Goal: Task Accomplishment & Management: Manage account settings

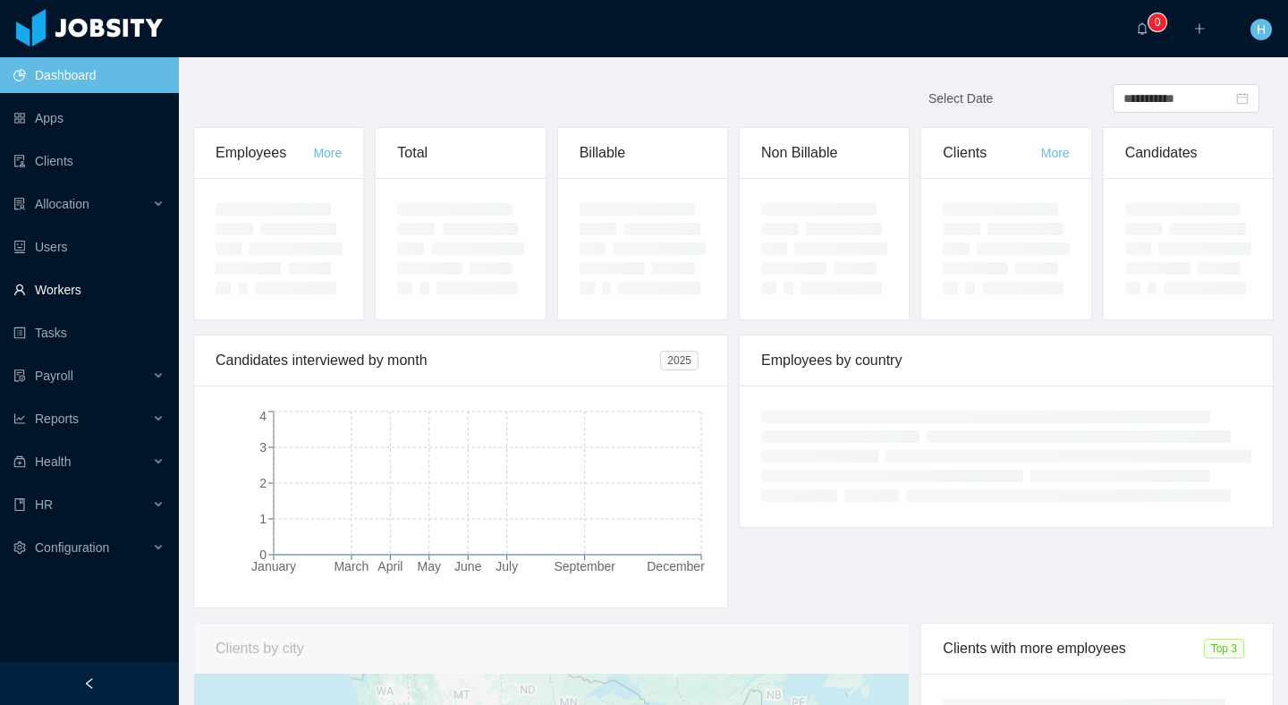
click at [50, 284] on link "Workers" at bounding box center [88, 290] width 151 height 36
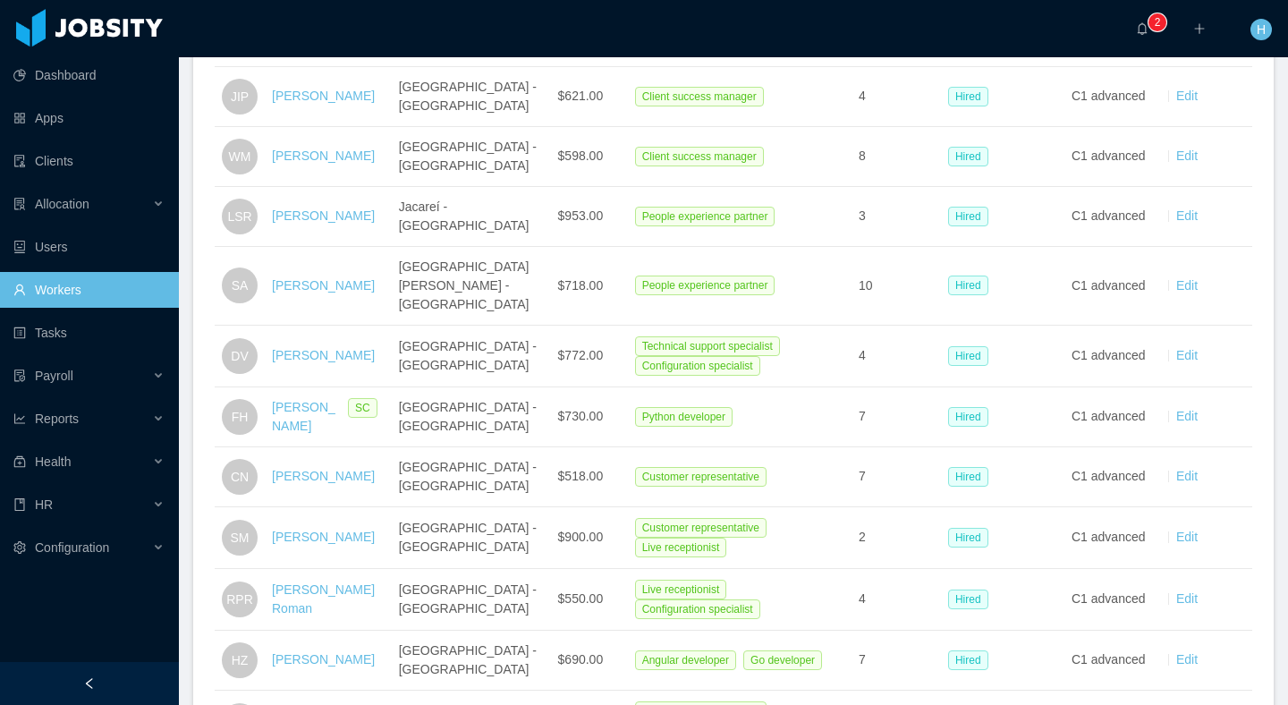
scroll to position [2901, 0]
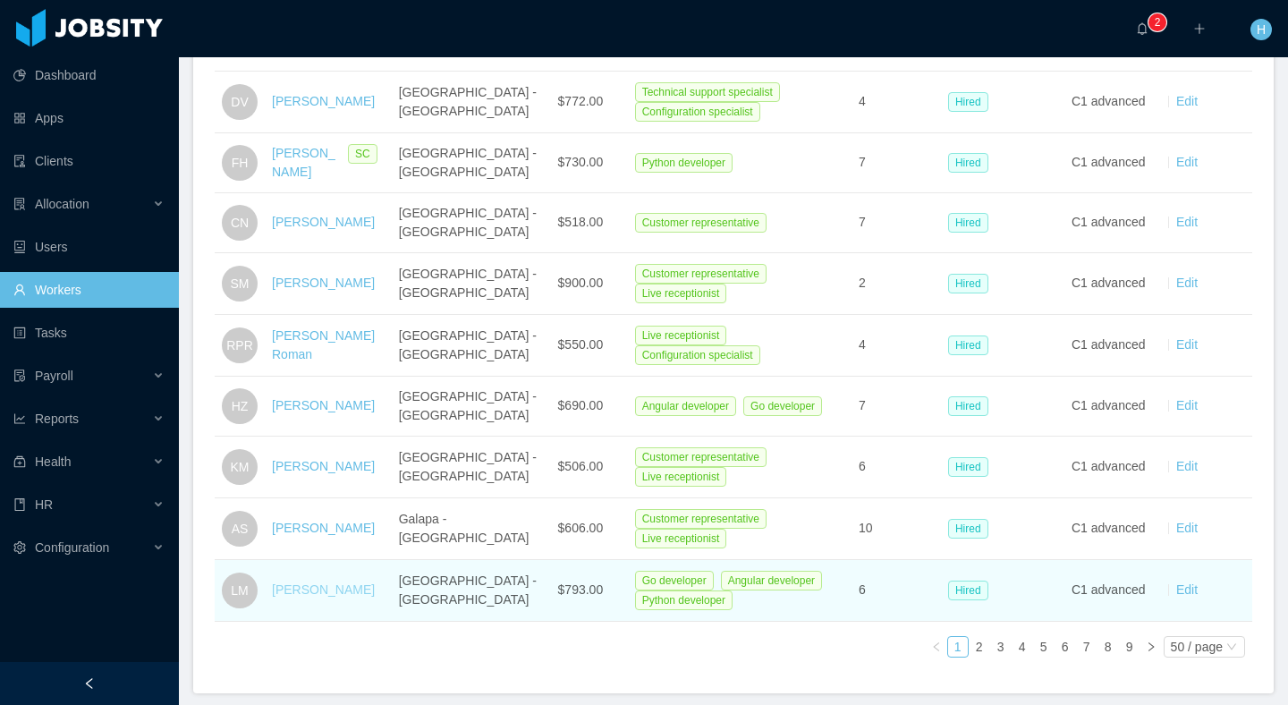
click at [326, 582] on link "[PERSON_NAME]" at bounding box center [323, 589] width 103 height 14
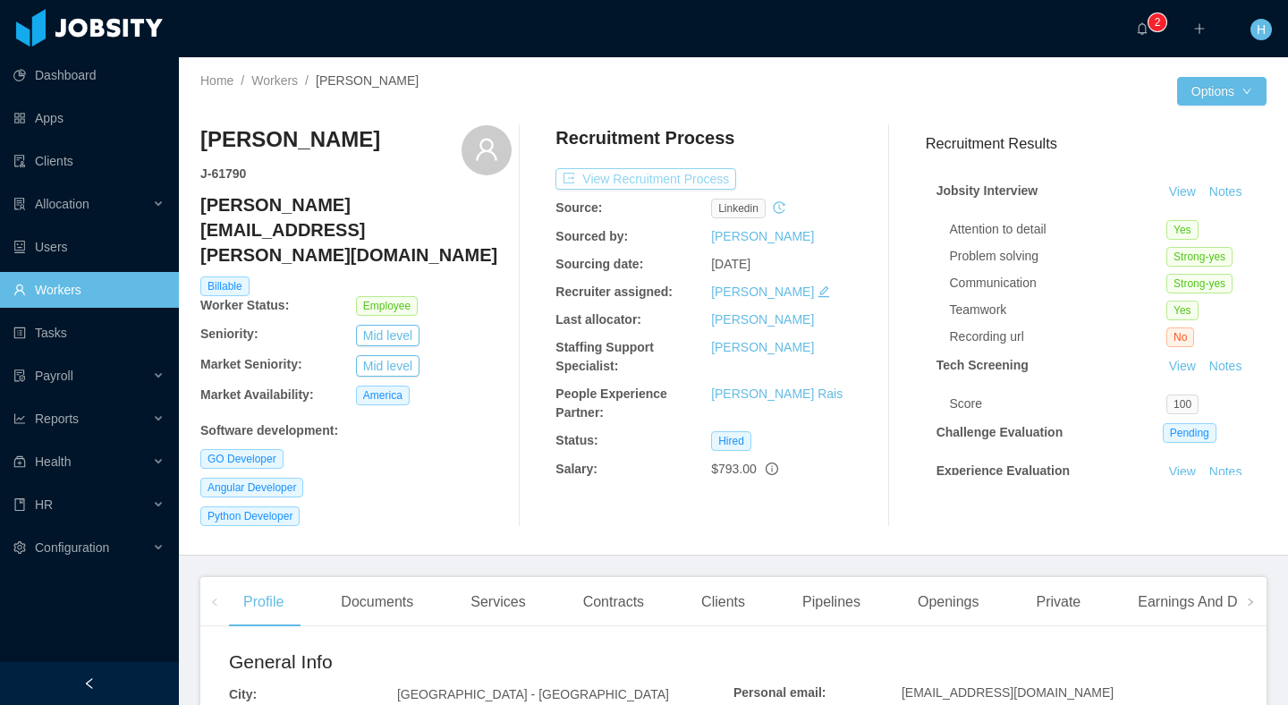
click at [617, 171] on button "View Recruitment Process" at bounding box center [645, 178] width 181 height 21
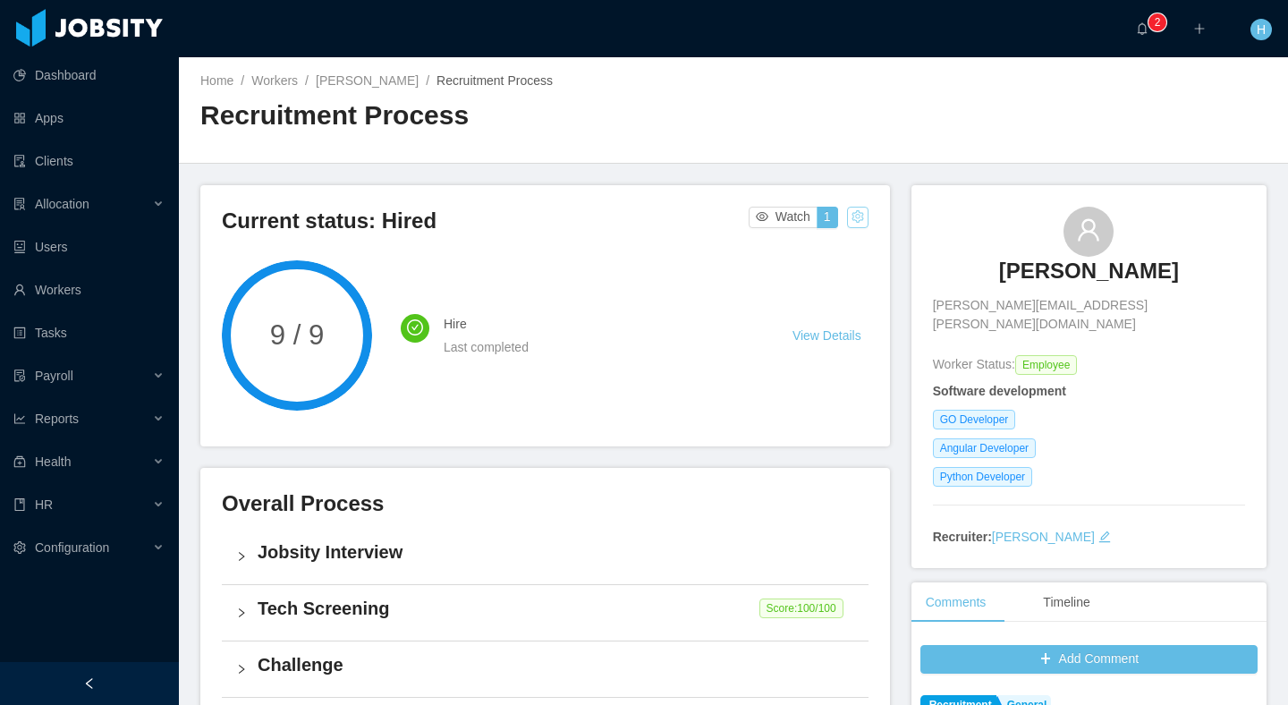
click at [855, 221] on button "button" at bounding box center [857, 217] width 21 height 21
click at [802, 276] on div "Change status" at bounding box center [814, 274] width 81 height 20
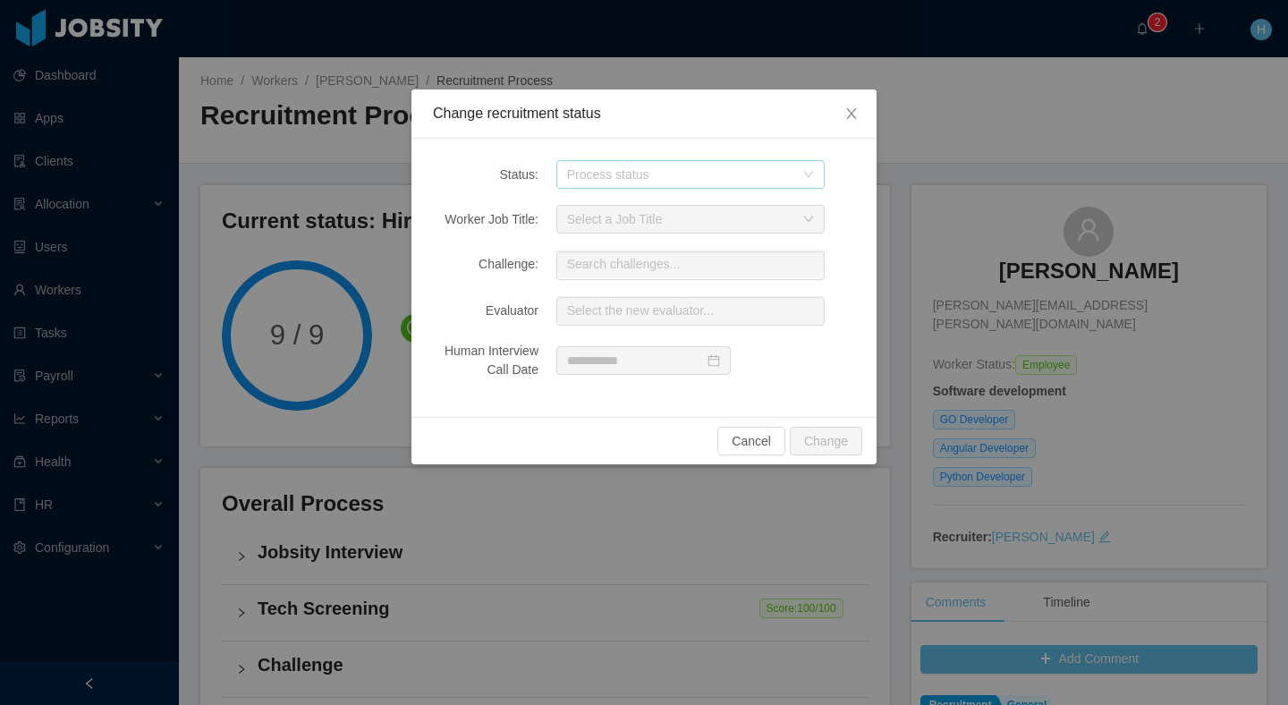
click at [700, 176] on div "Process status" at bounding box center [680, 174] width 227 height 18
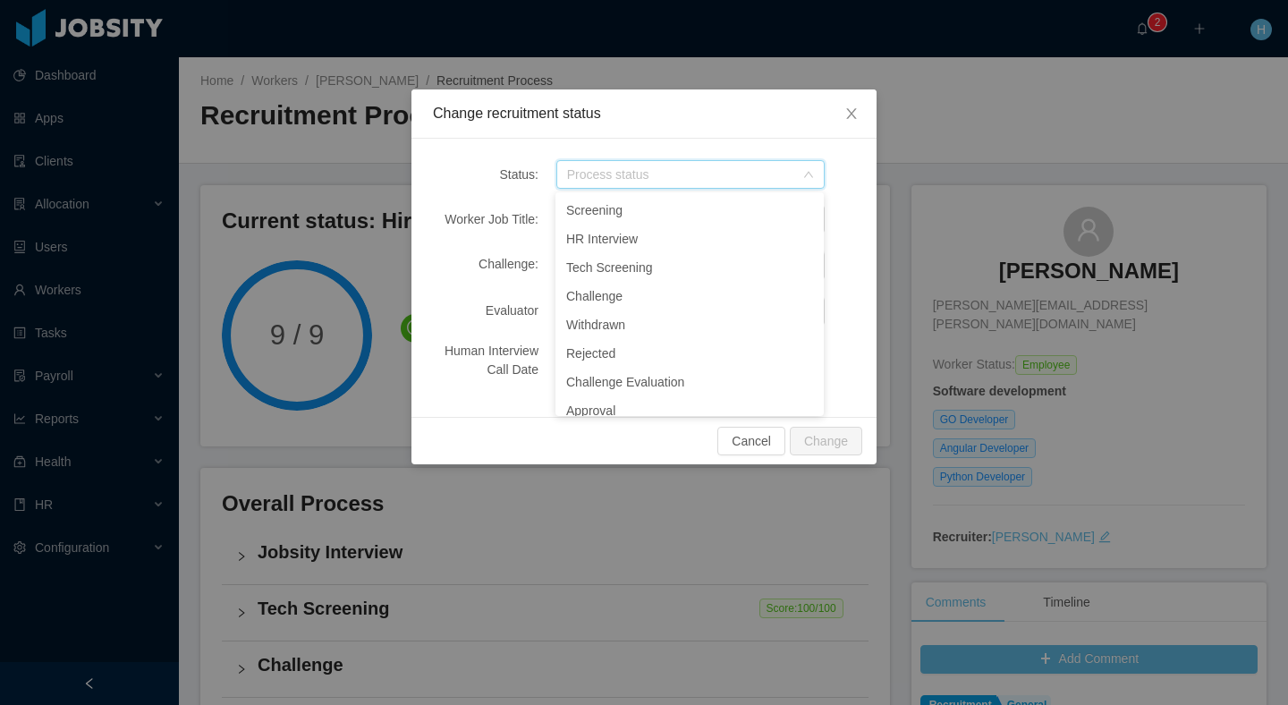
click at [674, 135] on div "Change recruitment status" at bounding box center [643, 113] width 465 height 49
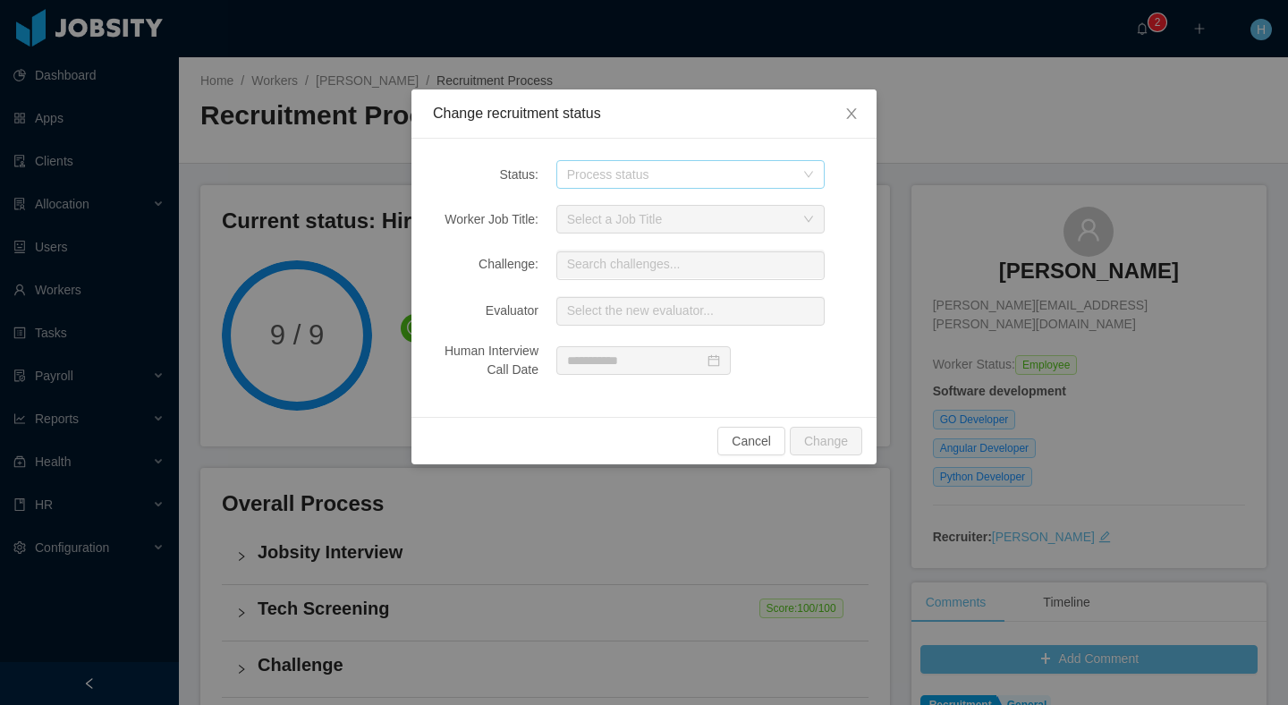
click at [689, 166] on div "Process status" at bounding box center [680, 174] width 227 height 18
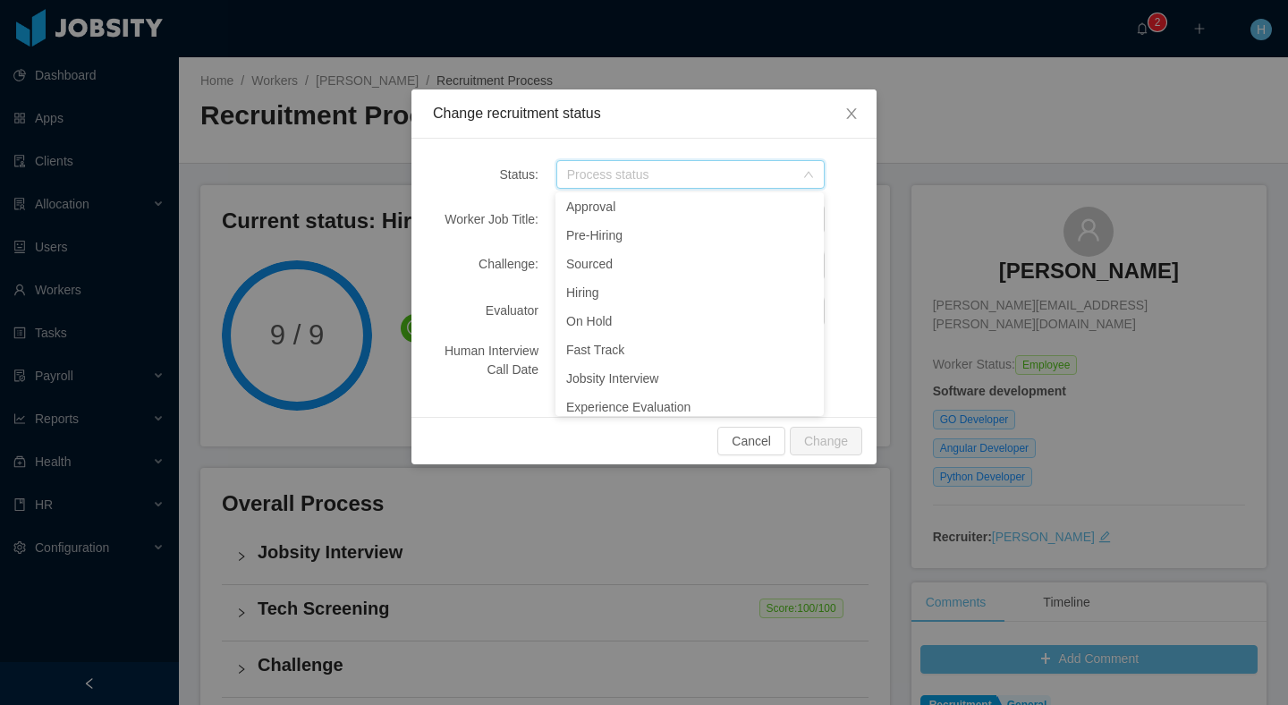
scroll to position [209, 0]
click at [852, 336] on div "Status: Process status Worker Job Title: Select a Job Title Challenge: Search c…" at bounding box center [643, 278] width 465 height 278
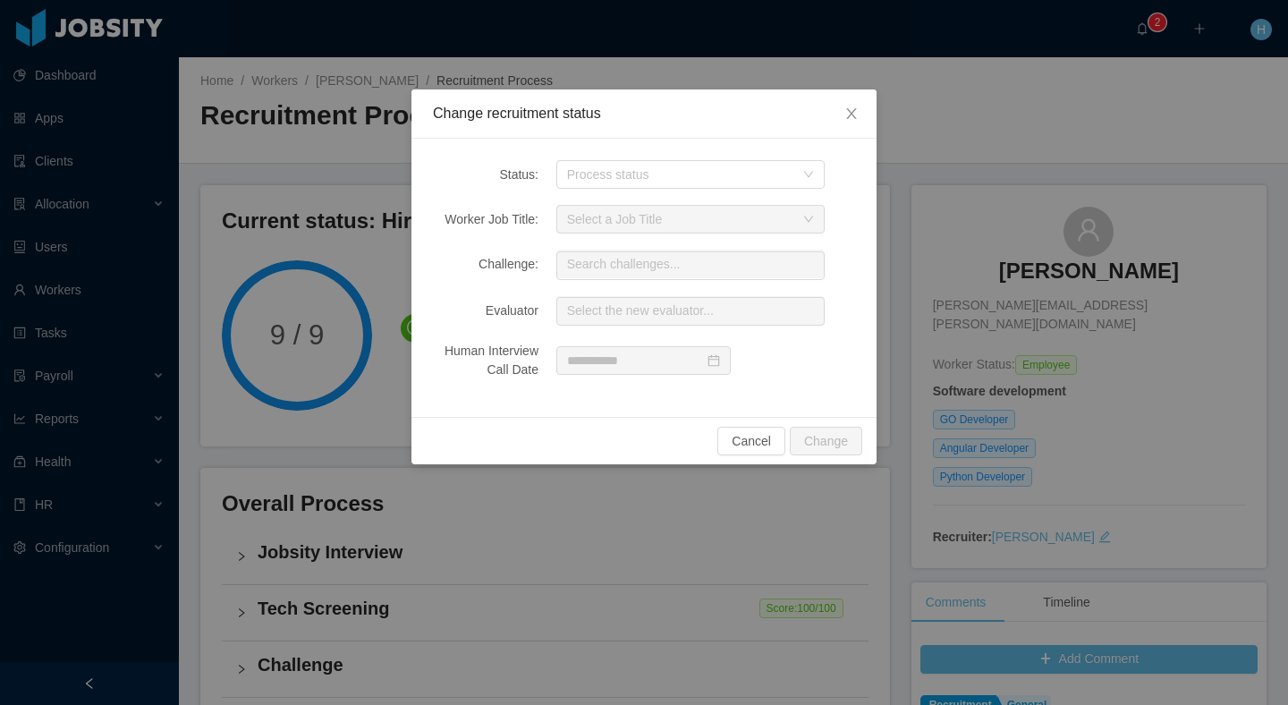
click at [795, 65] on div "Change recruitment status Status: Process status Worker Job Title: Select a Job…" at bounding box center [644, 352] width 1288 height 705
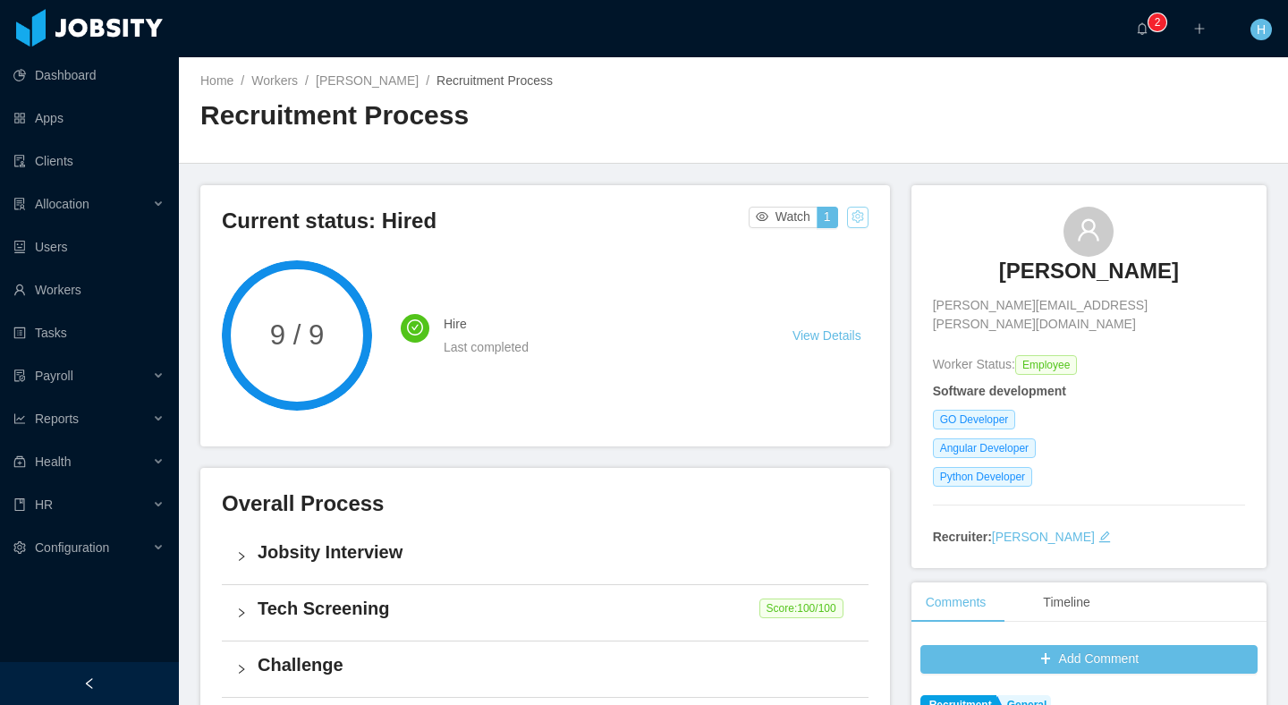
click at [849, 210] on button "button" at bounding box center [857, 217] width 21 height 21
click at [806, 279] on div "Change status" at bounding box center [814, 274] width 81 height 20
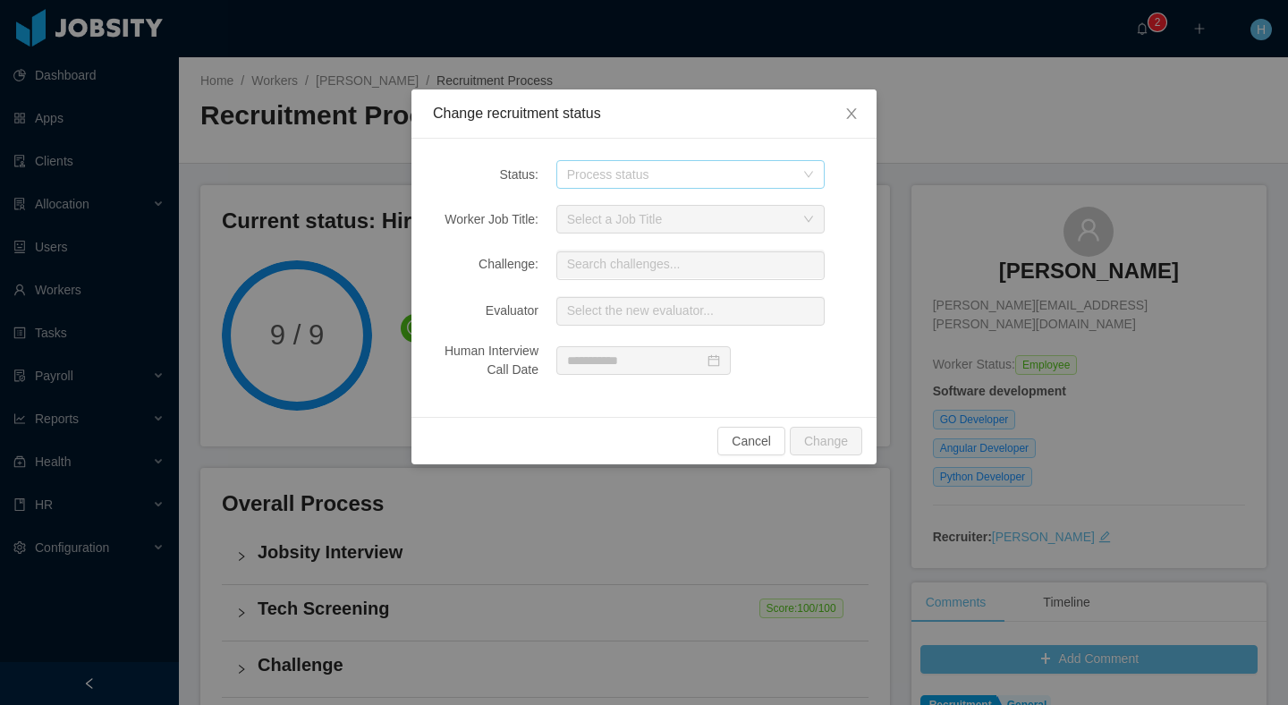
click at [704, 180] on div "Process status" at bounding box center [680, 174] width 227 height 18
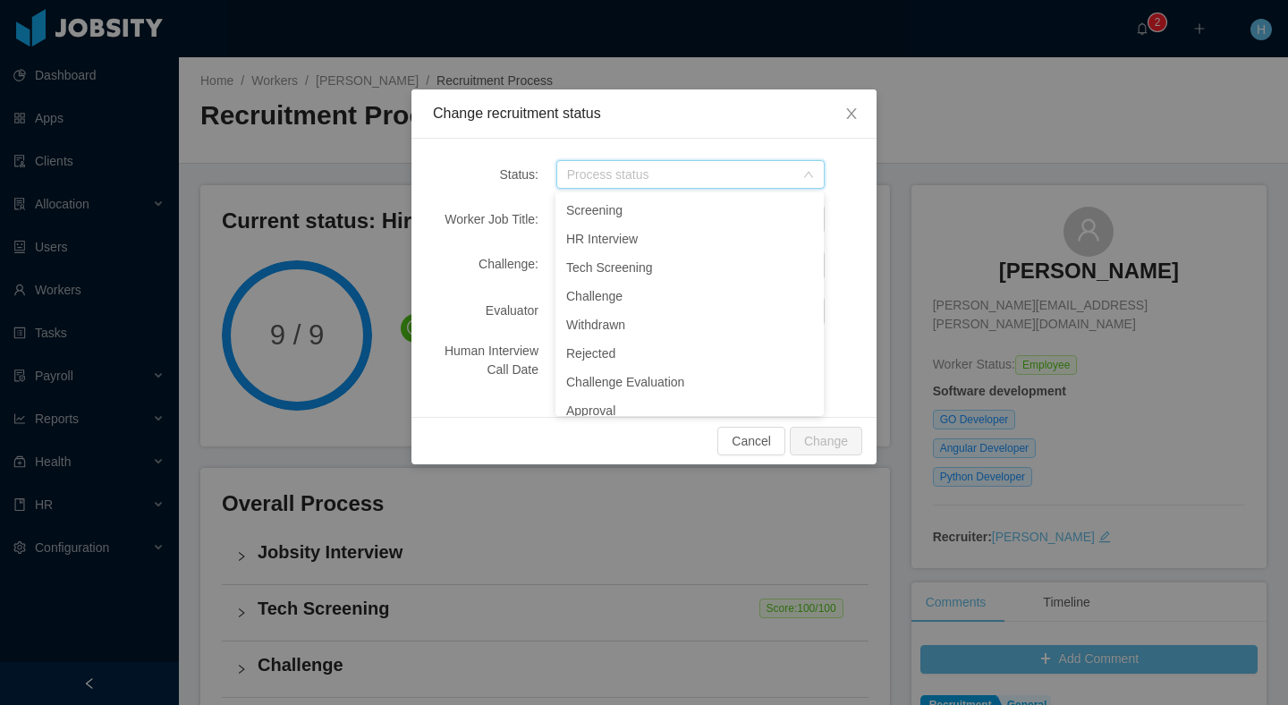
click at [757, 128] on div "Change recruitment status" at bounding box center [643, 113] width 465 height 49
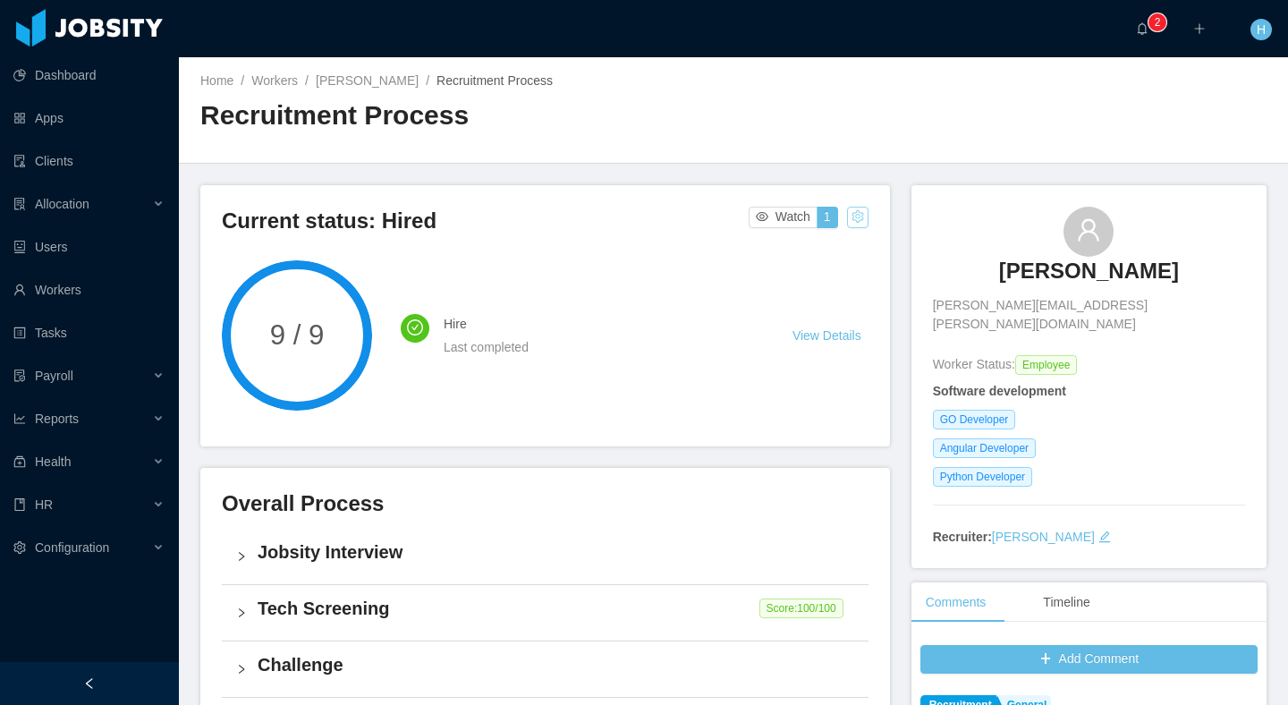
click at [865, 214] on button "button" at bounding box center [857, 217] width 21 height 21
click at [871, 221] on div "Current status: Hired Watch 1 9 / 9 Hire Last completed View Details" at bounding box center [545, 315] width 690 height 261
click at [852, 207] on button "button" at bounding box center [857, 217] width 21 height 21
click at [809, 274] on div "Change status" at bounding box center [814, 274] width 81 height 20
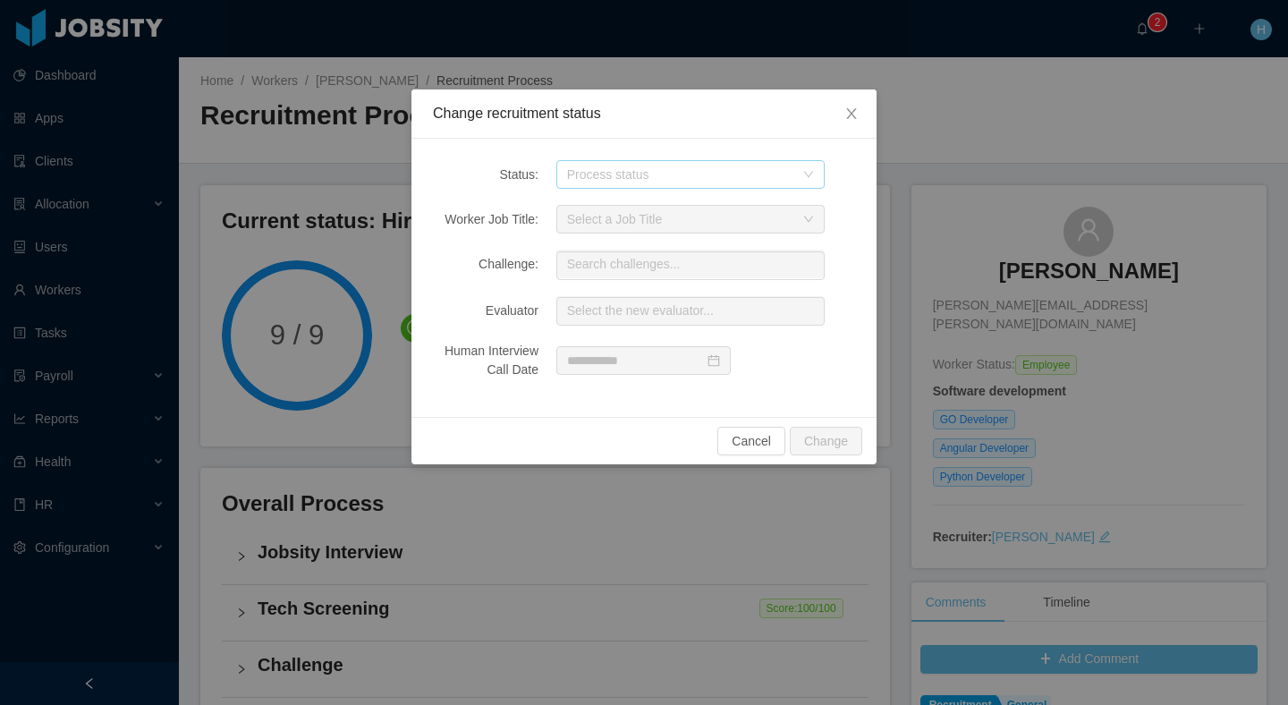
click at [689, 175] on div "Process status" at bounding box center [680, 174] width 227 height 18
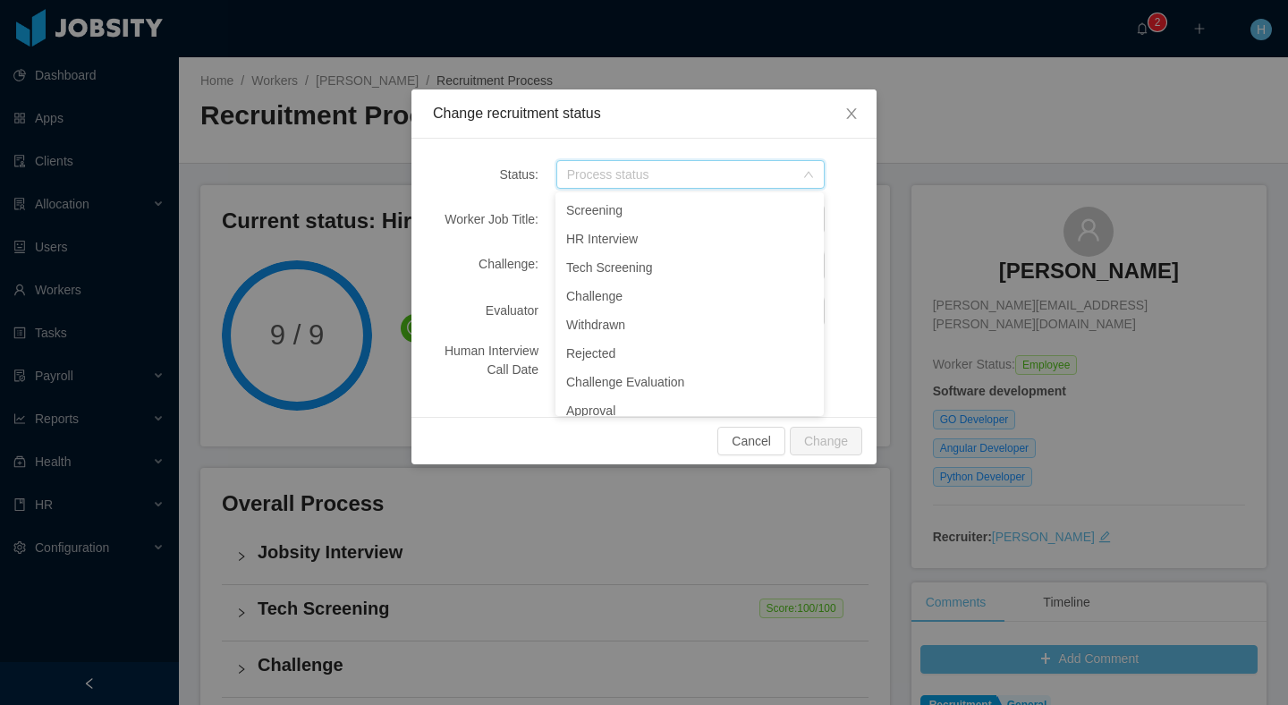
click at [462, 208] on div "Worker Job Title: Select a Job Title" at bounding box center [644, 219] width 422 height 29
